Goal: Information Seeking & Learning: Learn about a topic

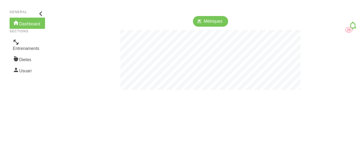
scroll to position [162, 360]
click at [34, 51] on link "Entrenaments" at bounding box center [27, 45] width 35 height 17
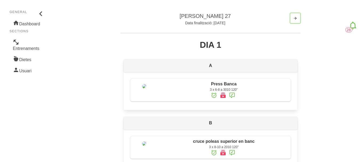
click at [292, 21] on span "button" at bounding box center [295, 18] width 6 height 6
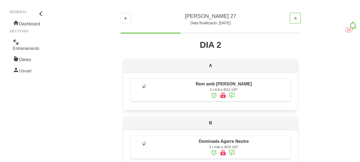
click at [294, 16] on icon "button" at bounding box center [295, 18] width 4 height 7
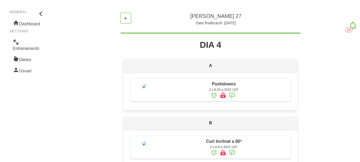
click at [125, 19] on icon "button" at bounding box center [126, 18] width 4 height 7
click at [126, 19] on icon "button" at bounding box center [126, 18] width 4 height 7
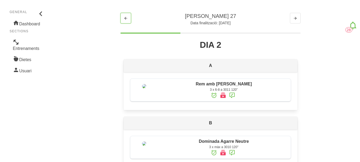
click at [126, 19] on icon "button" at bounding box center [126, 18] width 4 height 7
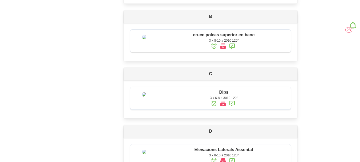
scroll to position [106, 0]
click at [223, 49] on icon at bounding box center [223, 46] width 6 height 10
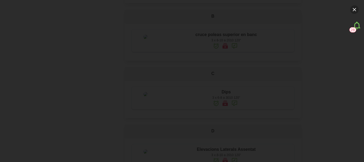
click at [356, 9] on button "button" at bounding box center [354, 9] width 9 height 9
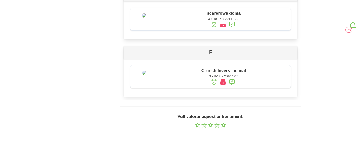
scroll to position [319, 0]
click at [146, 18] on img at bounding box center [144, 15] width 4 height 4
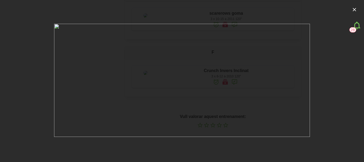
click at [20, 26] on div at bounding box center [182, 81] width 364 height 162
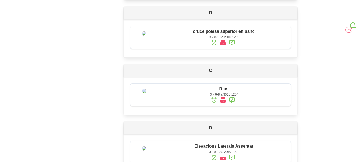
scroll to position [106, 0]
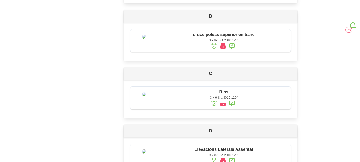
click at [146, 39] on img at bounding box center [144, 37] width 4 height 4
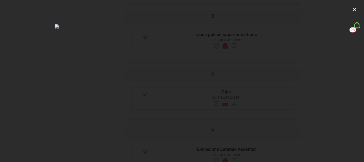
click at [25, 52] on div at bounding box center [182, 81] width 364 height 162
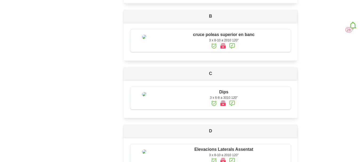
click at [167, 137] on p "D" at bounding box center [211, 130] width 174 height 13
